Goal: Communication & Community: Answer question/provide support

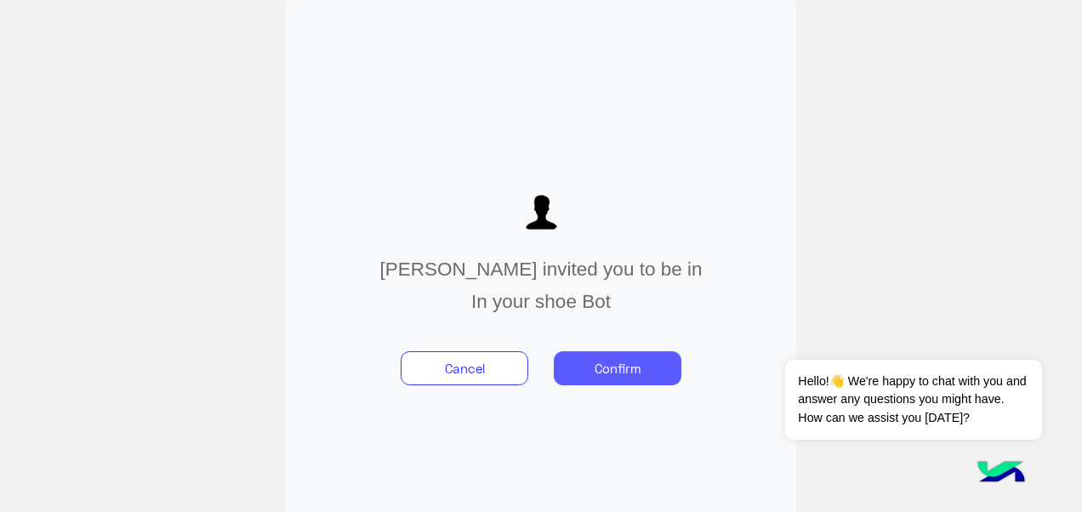
click at [637, 373] on button "Confirm" at bounding box center [618, 368] width 128 height 34
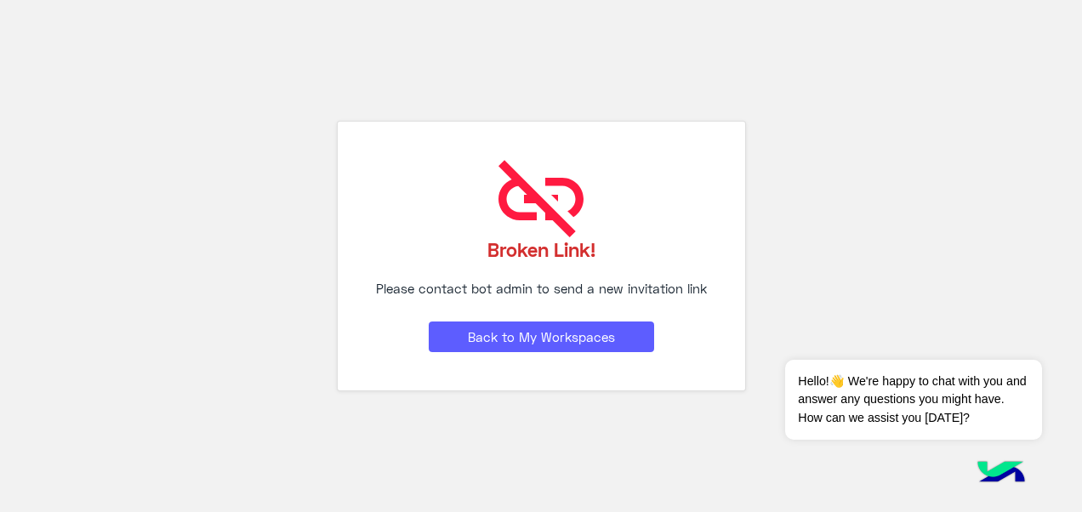
click at [619, 331] on button "Back to My Workspaces" at bounding box center [542, 337] width 226 height 31
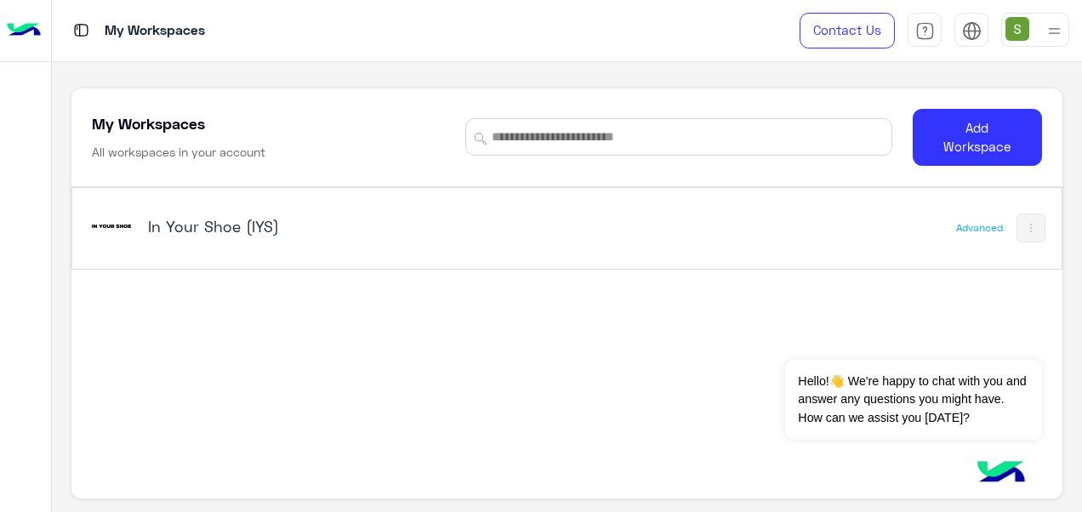
click at [199, 231] on h5 "In Your Shoe (IYS)" at bounding box center [320, 226] width 345 height 20
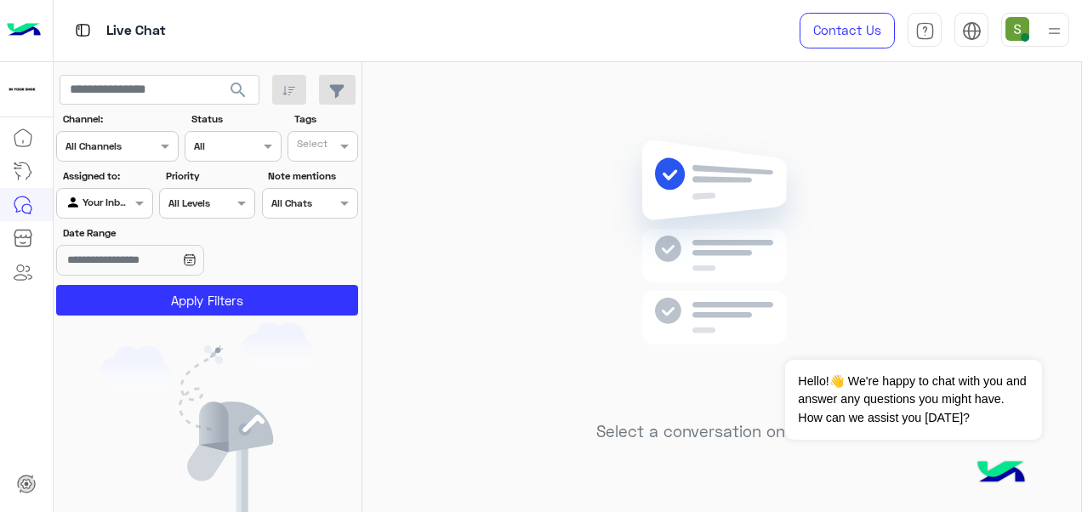
click at [1057, 15] on div at bounding box center [1054, 30] width 21 height 32
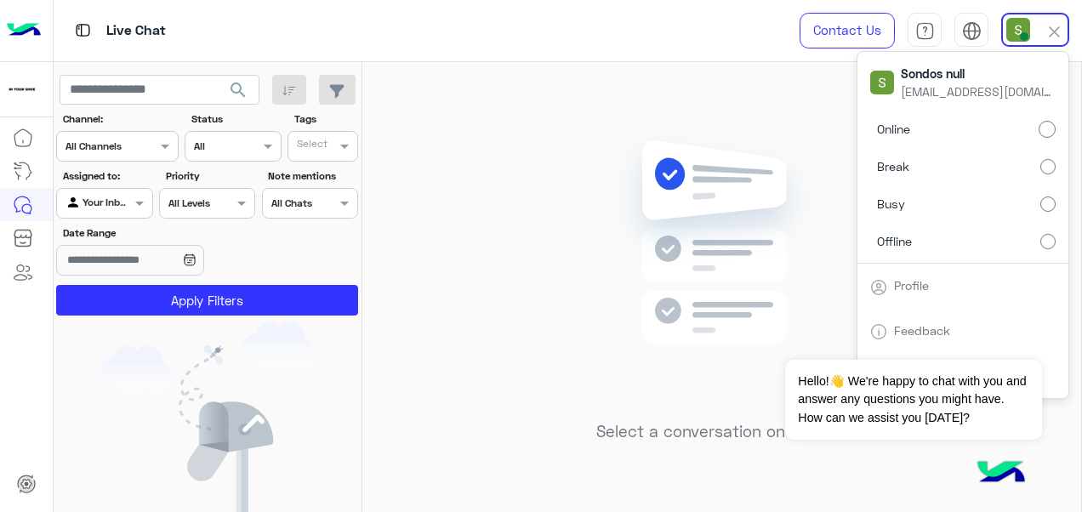
click at [664, 165] on img at bounding box center [722, 268] width 246 height 283
